Goal: Task Accomplishment & Management: Manage account settings

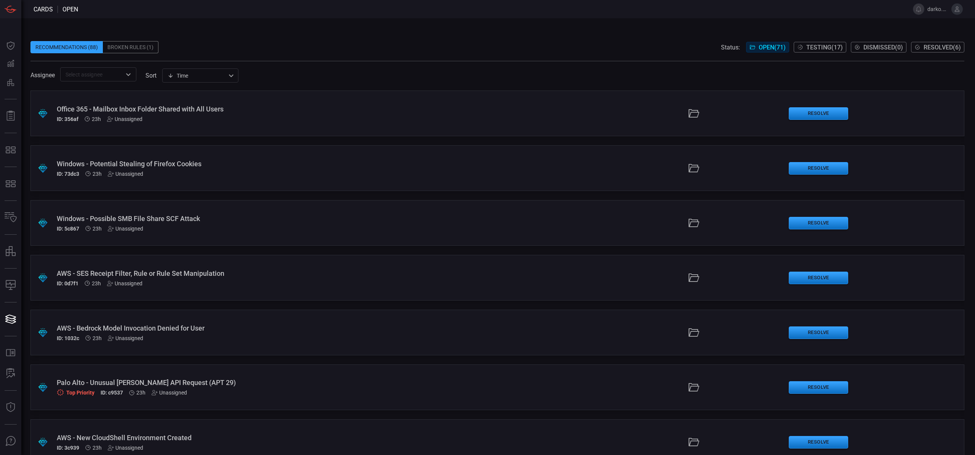
click at [134, 42] on div "Broken Rules (1)" at bounding box center [131, 47] width 56 height 12
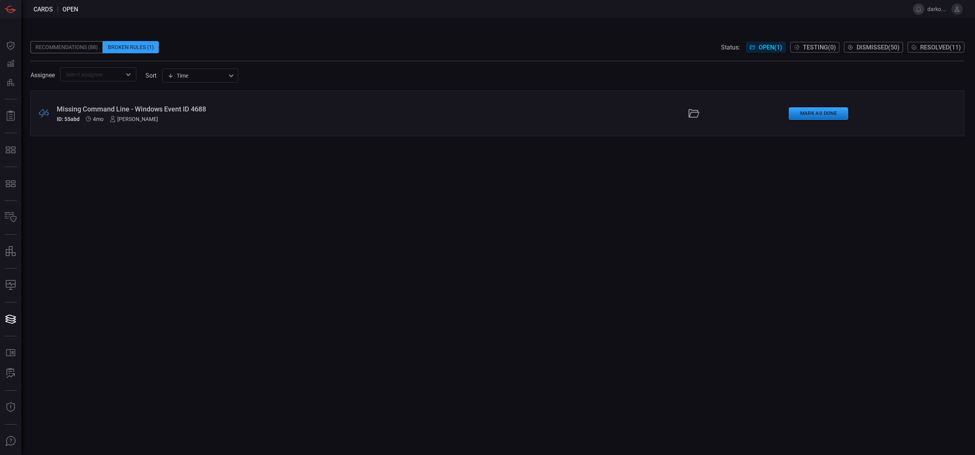
click at [406, 126] on div ".broken_cards_icon_0{fill:#39A4FF;} .broken_cards_icon_1{fill:none;stroke:#1918…" at bounding box center [497, 114] width 934 height 46
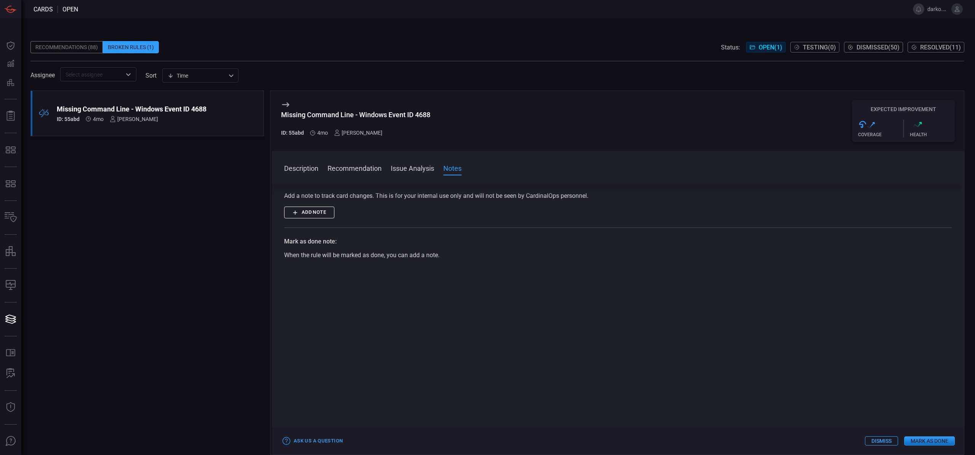
scroll to position [172, 0]
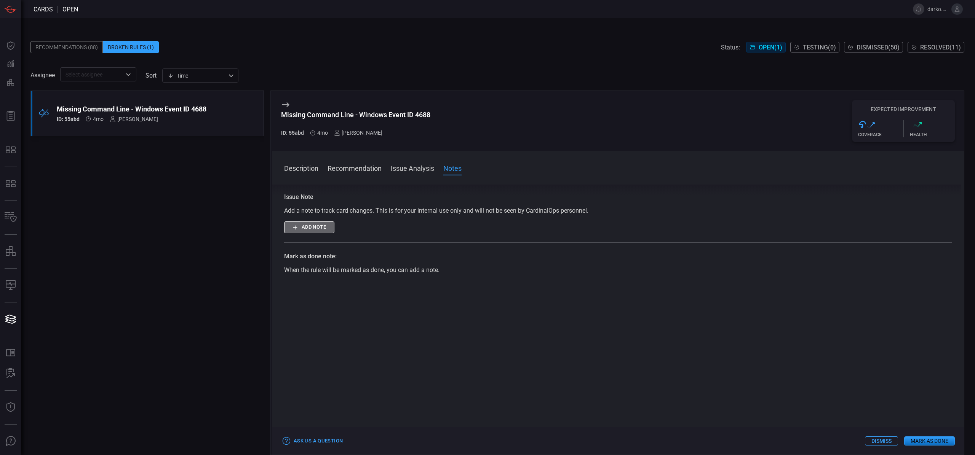
click at [325, 228] on button "Add note" at bounding box center [309, 228] width 50 height 12
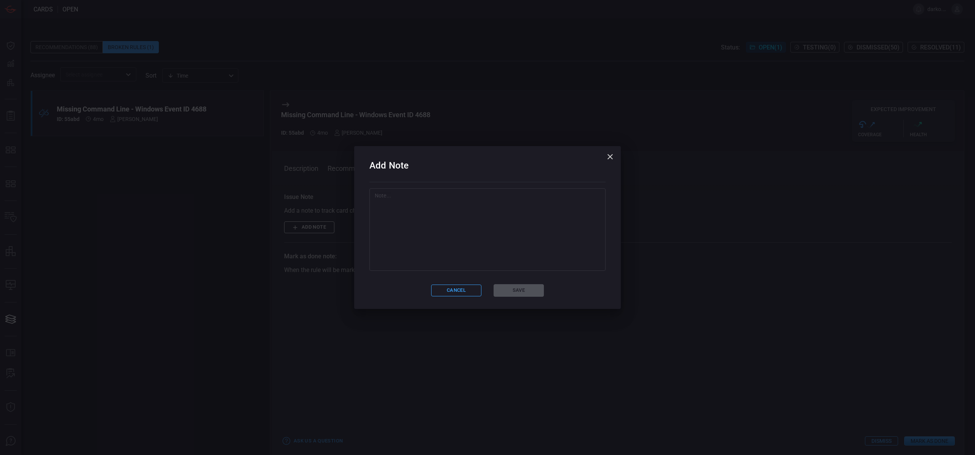
click at [431, 236] on textarea at bounding box center [487, 230] width 225 height 76
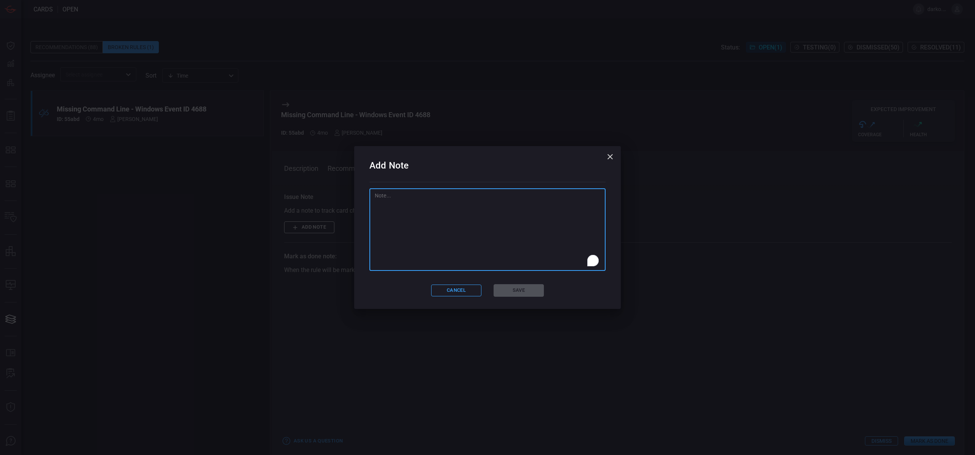
paste textarea "RITM0412563"
type textarea "RITM0412563"
click at [511, 294] on button "Save" at bounding box center [518, 290] width 50 height 13
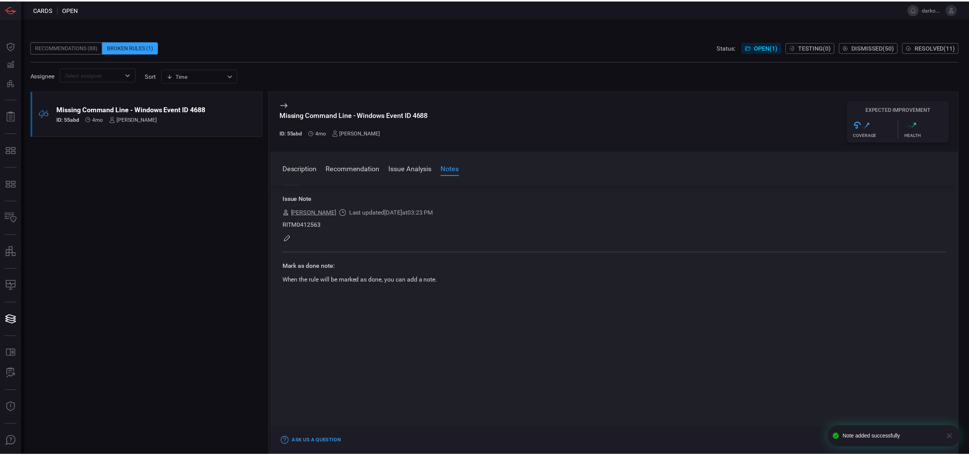
scroll to position [0, 0]
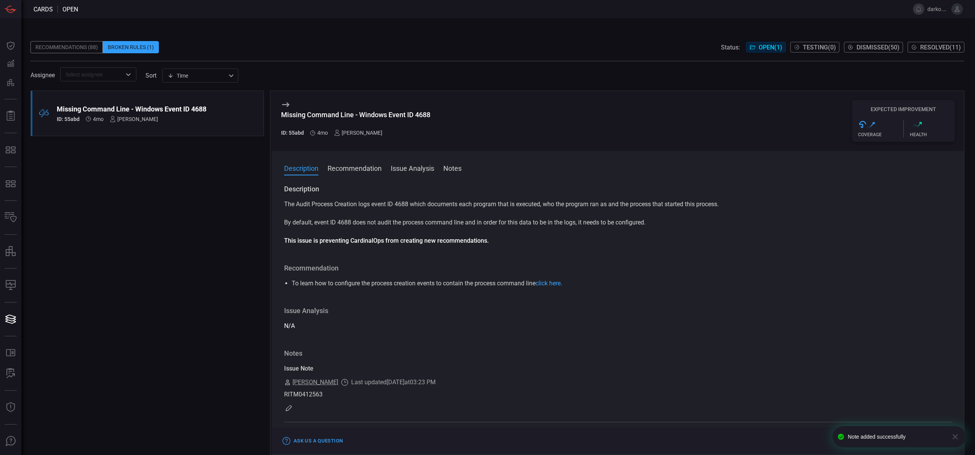
click at [56, 46] on div "Recommendations (88)" at bounding box center [66, 47] width 72 height 12
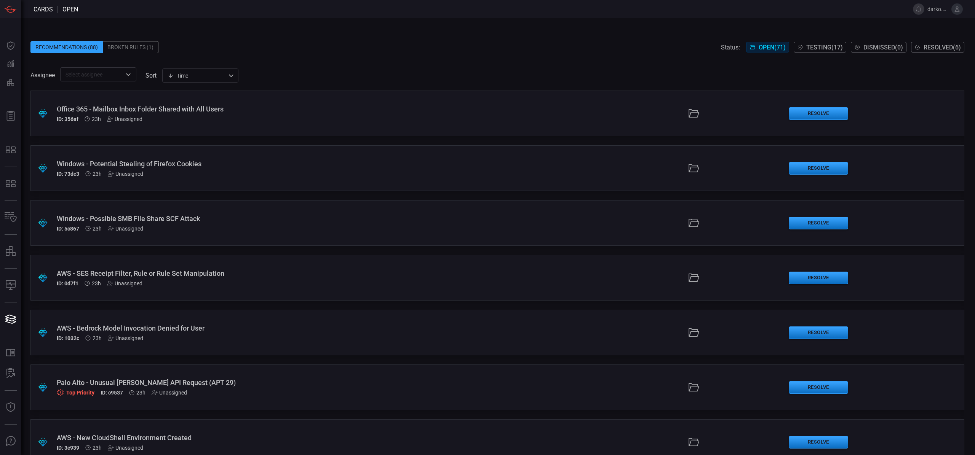
click at [818, 47] on span "Testing ( 17 )" at bounding box center [824, 47] width 37 height 7
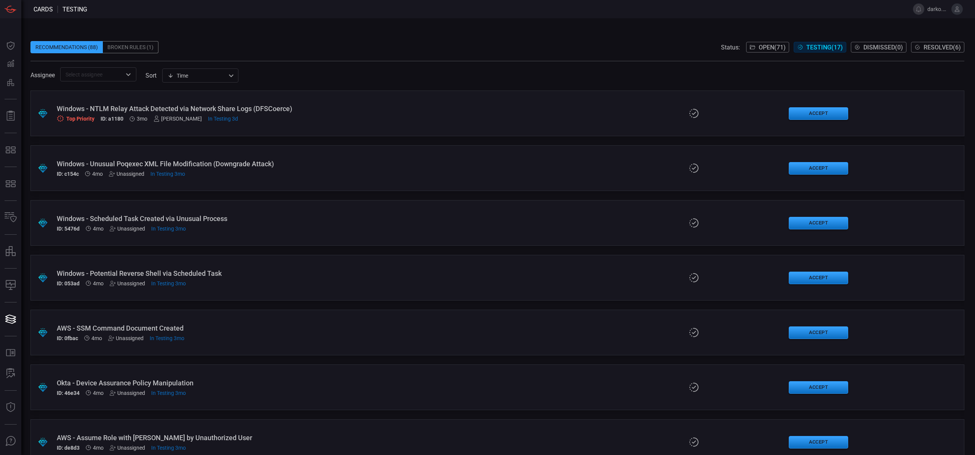
click at [127, 80] on div at bounding box center [128, 74] width 10 height 11
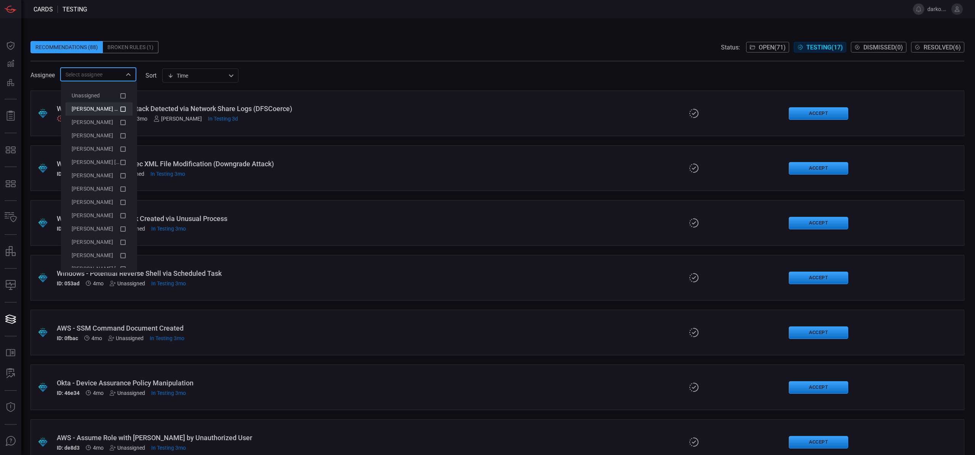
click at [102, 107] on span "[PERSON_NAME] (Myself)" at bounding box center [103, 109] width 62 height 6
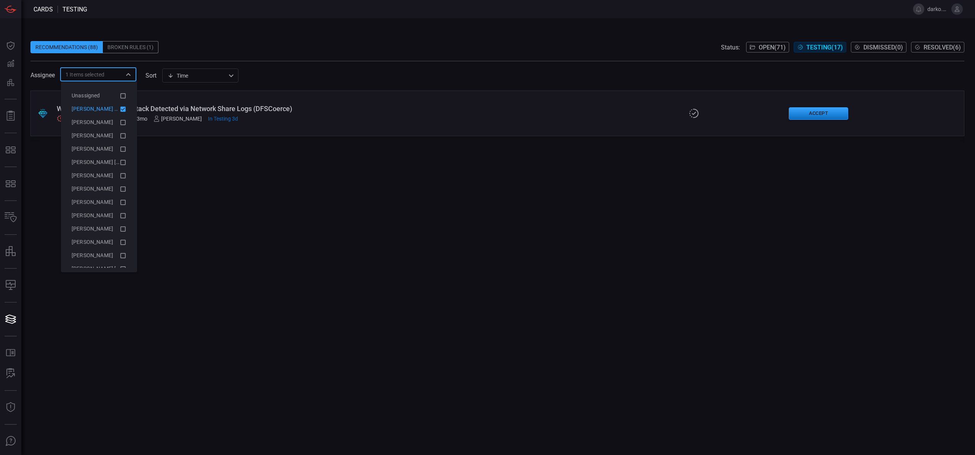
click at [281, 59] on span at bounding box center [497, 57] width 934 height 8
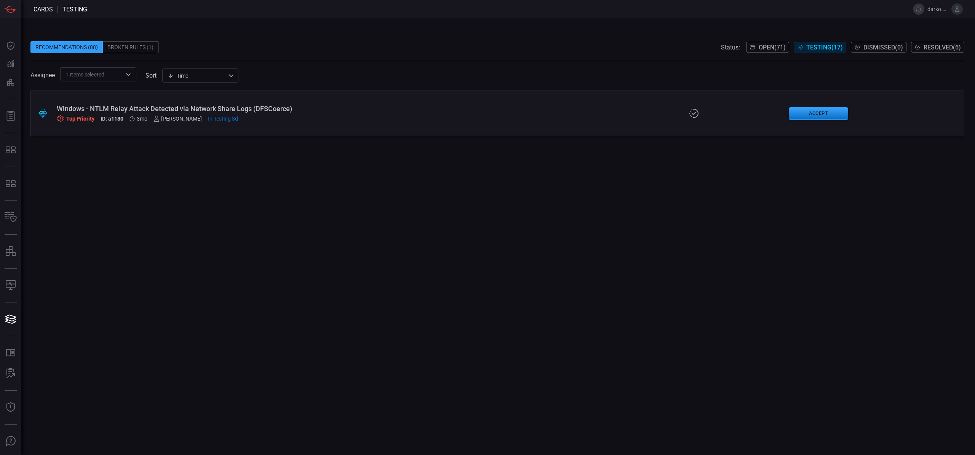
click at [304, 110] on div "Windows - NTLM Relay Attack Detected via Network Share Logs (DFSCoerce)" at bounding box center [239, 109] width 364 height 8
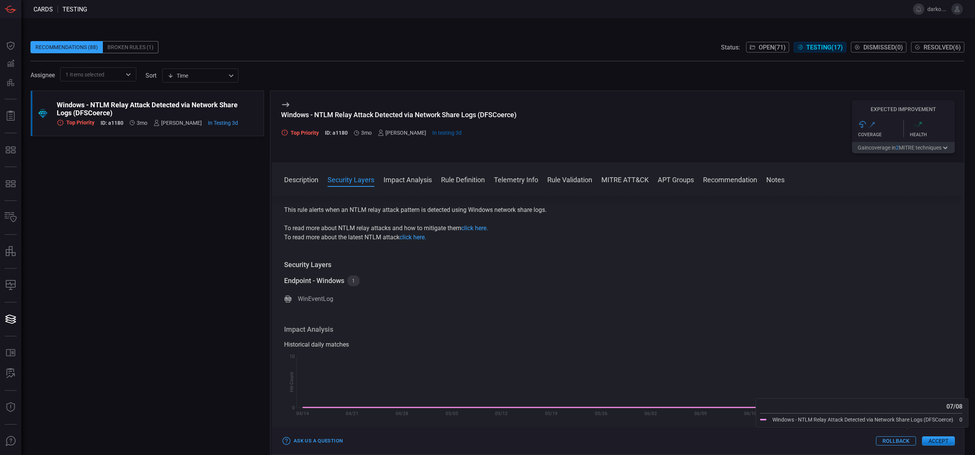
scroll to position [132, 0]
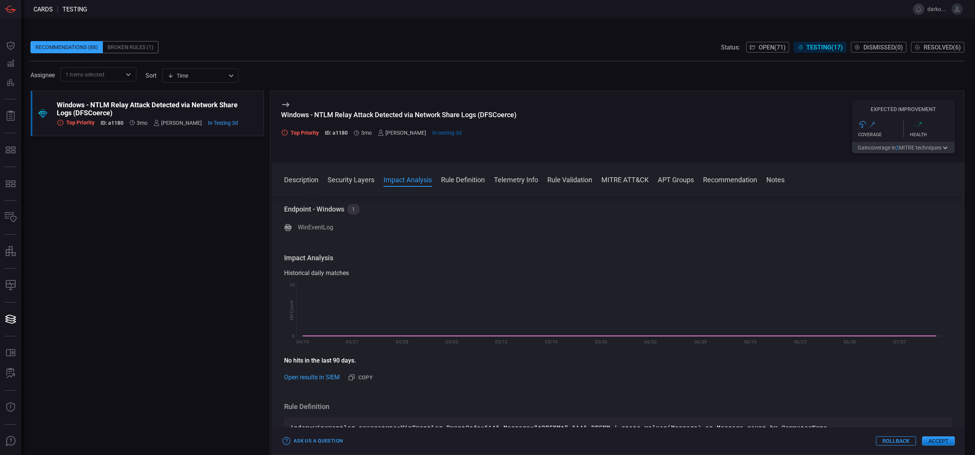
click at [933, 439] on button "Accept" at bounding box center [938, 441] width 33 height 9
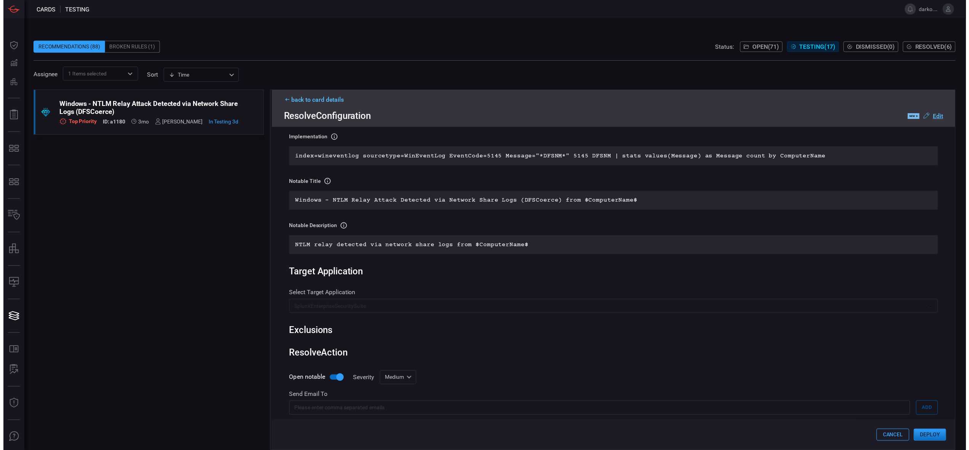
scroll to position [143, 0]
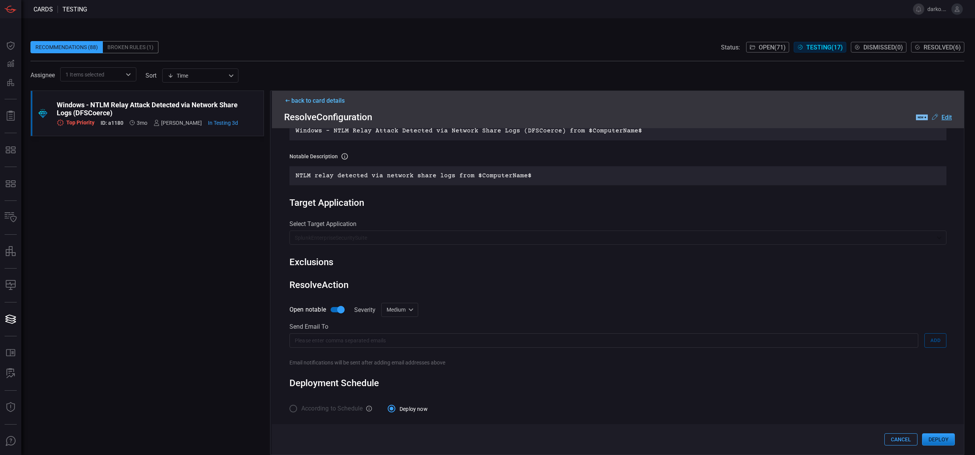
click at [932, 441] on button "Deploy" at bounding box center [938, 440] width 33 height 12
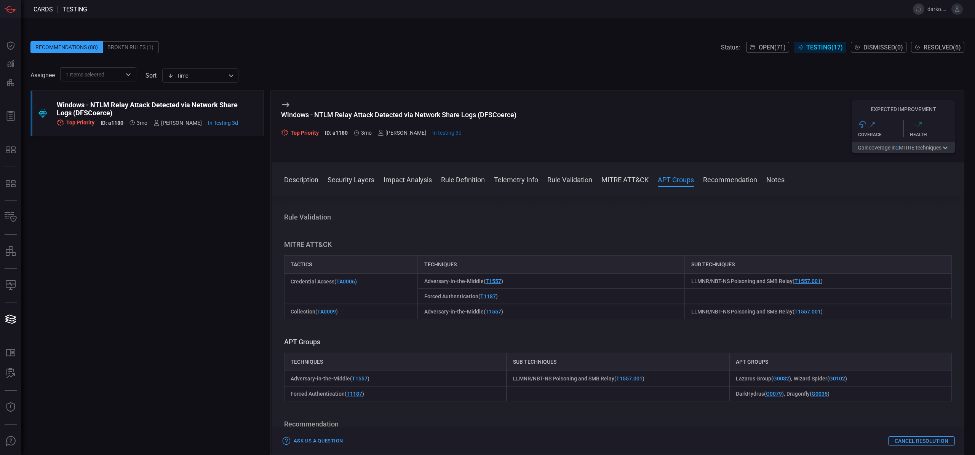
scroll to position [464, 0]
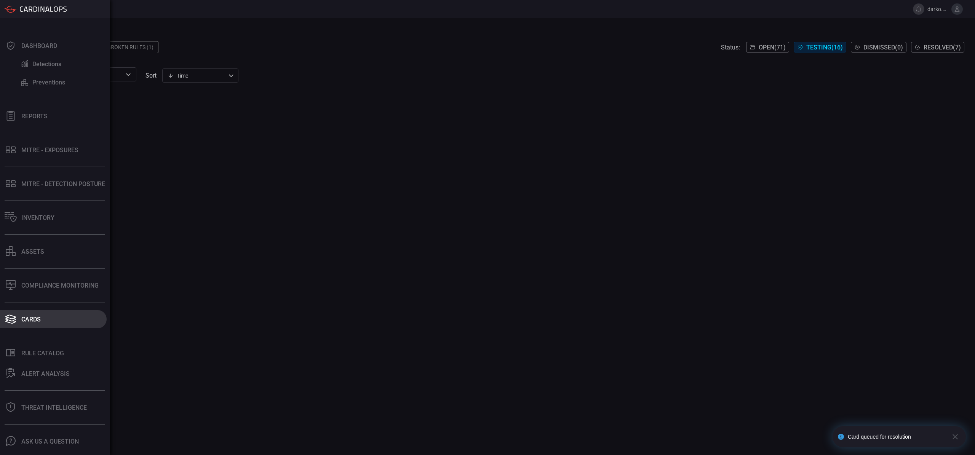
click at [29, 324] on button "Cards" at bounding box center [53, 319] width 107 height 18
click at [44, 291] on button "Compliance Monitoring" at bounding box center [53, 285] width 107 height 18
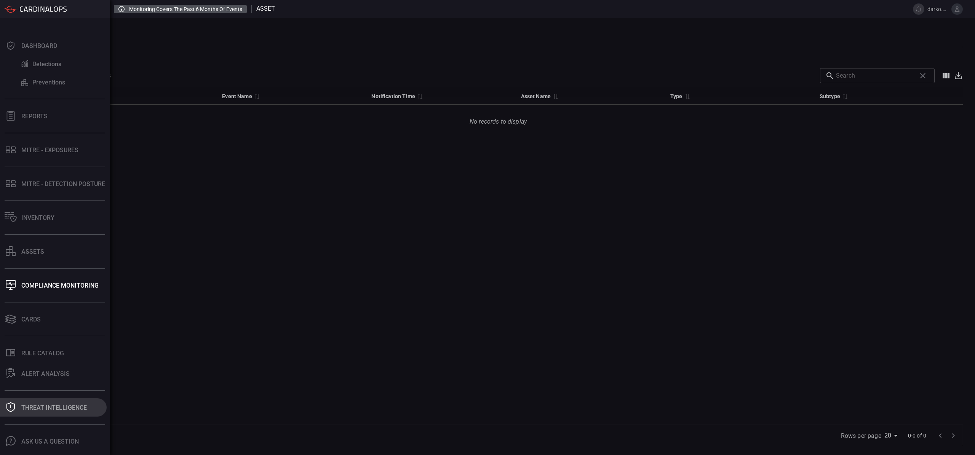
click at [48, 402] on button "Threat Intelligence" at bounding box center [53, 408] width 107 height 18
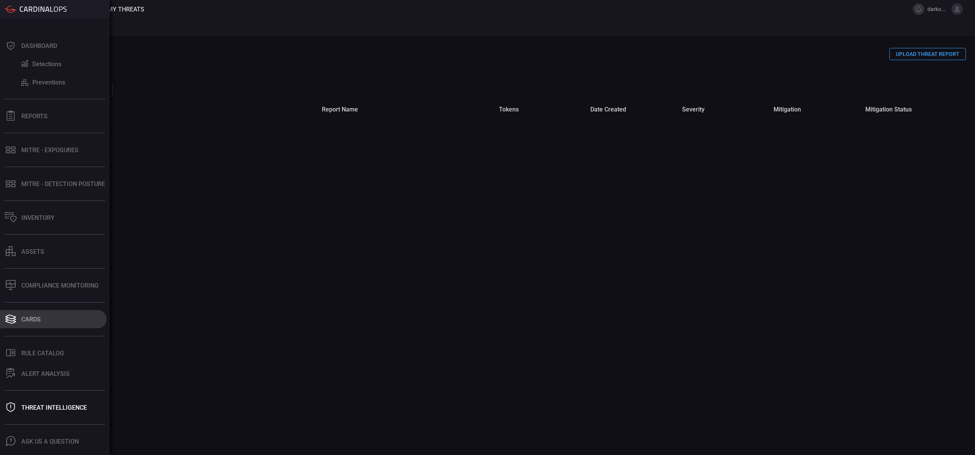
click at [32, 319] on div "Cards" at bounding box center [30, 319] width 19 height 7
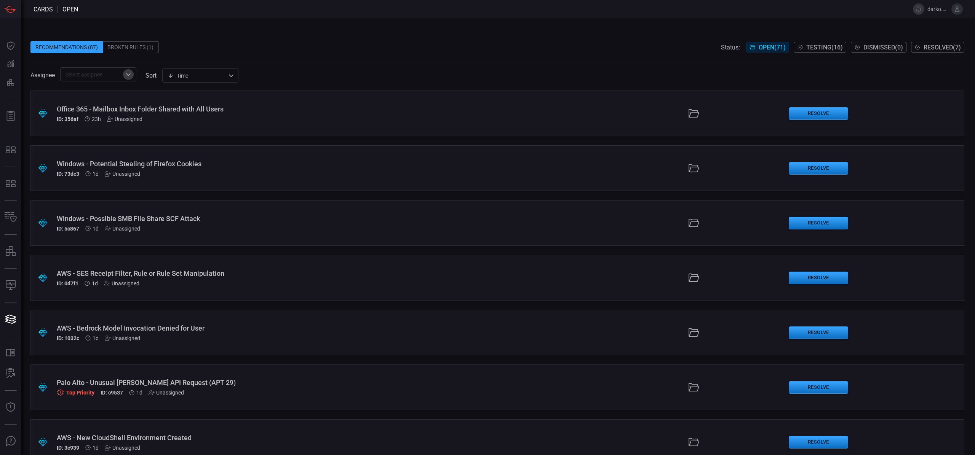
click at [129, 70] on icon "Open" at bounding box center [128, 74] width 9 height 9
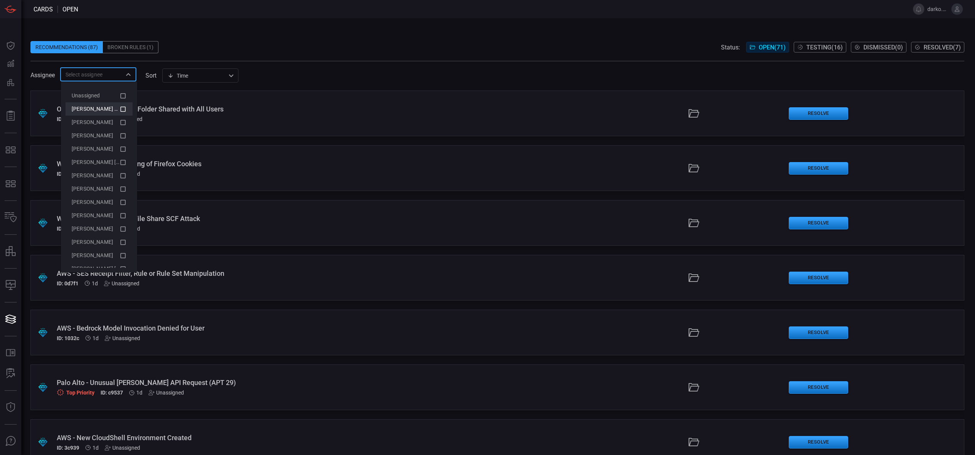
click at [113, 110] on span "[PERSON_NAME] (Myself)" at bounding box center [103, 109] width 62 height 6
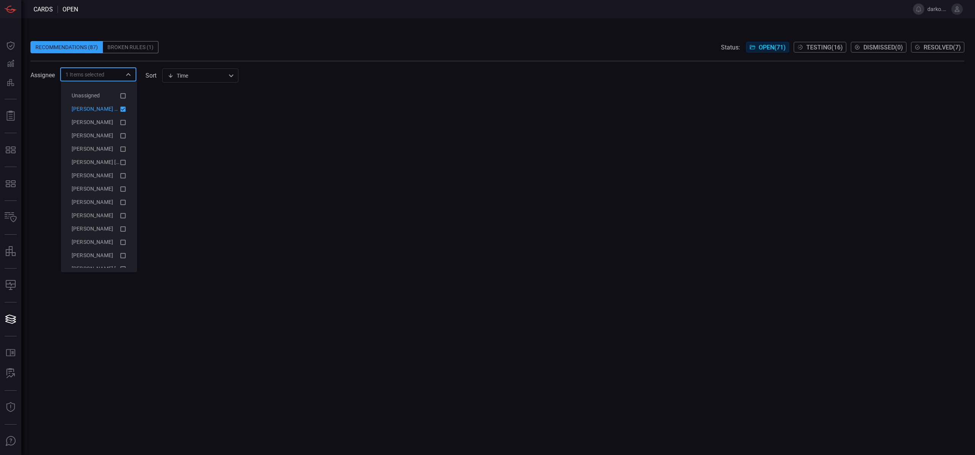
click at [113, 110] on span "[PERSON_NAME] (Myself)" at bounding box center [103, 109] width 62 height 6
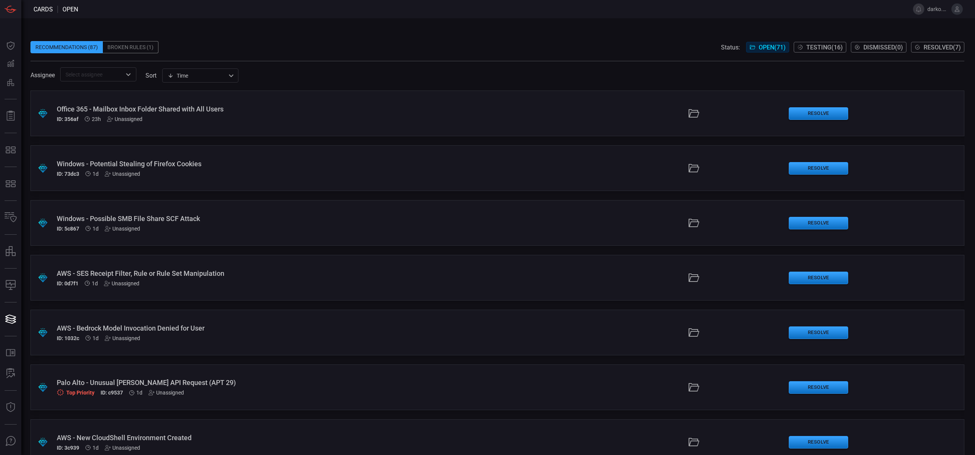
click at [281, 35] on span at bounding box center [497, 35] width 934 height 11
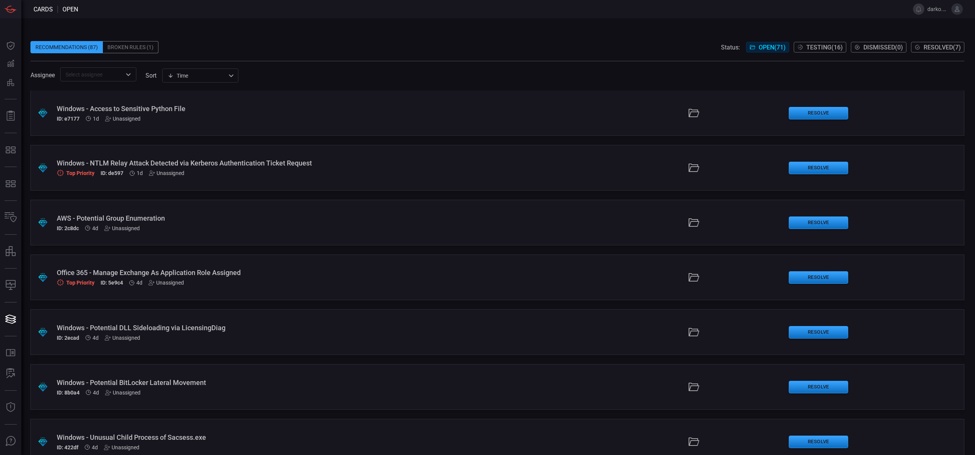
click at [537, 268] on div ".suggested_cards_icon{fill:url(#suggested_cards_icon);} Office 365 - Manage Exc…" at bounding box center [497, 278] width 934 height 46
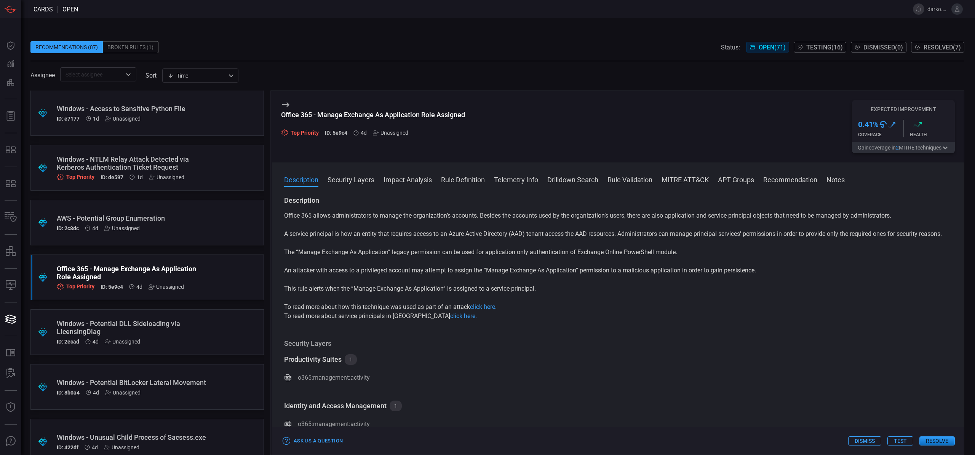
click at [391, 131] on div "Unassigned" at bounding box center [390, 133] width 35 height 6
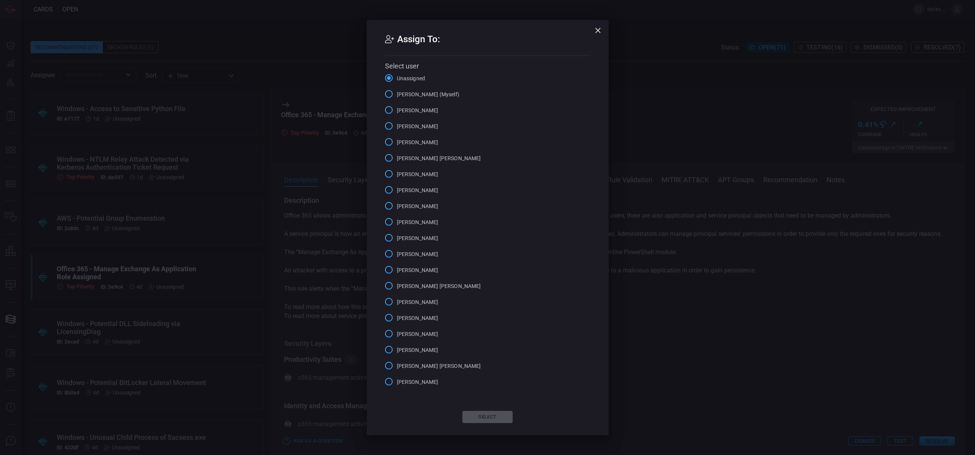
click at [423, 94] on span "[PERSON_NAME] (Myself)" at bounding box center [428, 95] width 62 height 8
click at [397, 94] on input "[PERSON_NAME] (Myself)" at bounding box center [389, 94] width 16 height 16
click at [494, 415] on button "Select" at bounding box center [487, 417] width 50 height 12
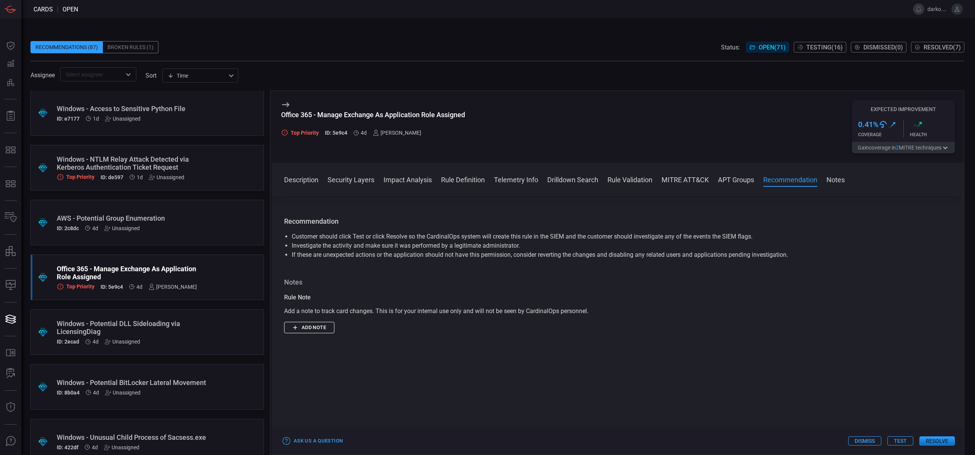
scroll to position [1014, 0]
drag, startPoint x: 459, startPoint y: 112, endPoint x: 287, endPoint y: 109, distance: 171.4
click at [287, 109] on div "Office 365 - Manage Exchange As Application Role Assigned Top Priority ID: 5e9c…" at bounding box center [618, 127] width 692 height 72
copy div "Office 365 - Manage Exchange As Application Role Assigned"
